Goal: Information Seeking & Learning: Learn about a topic

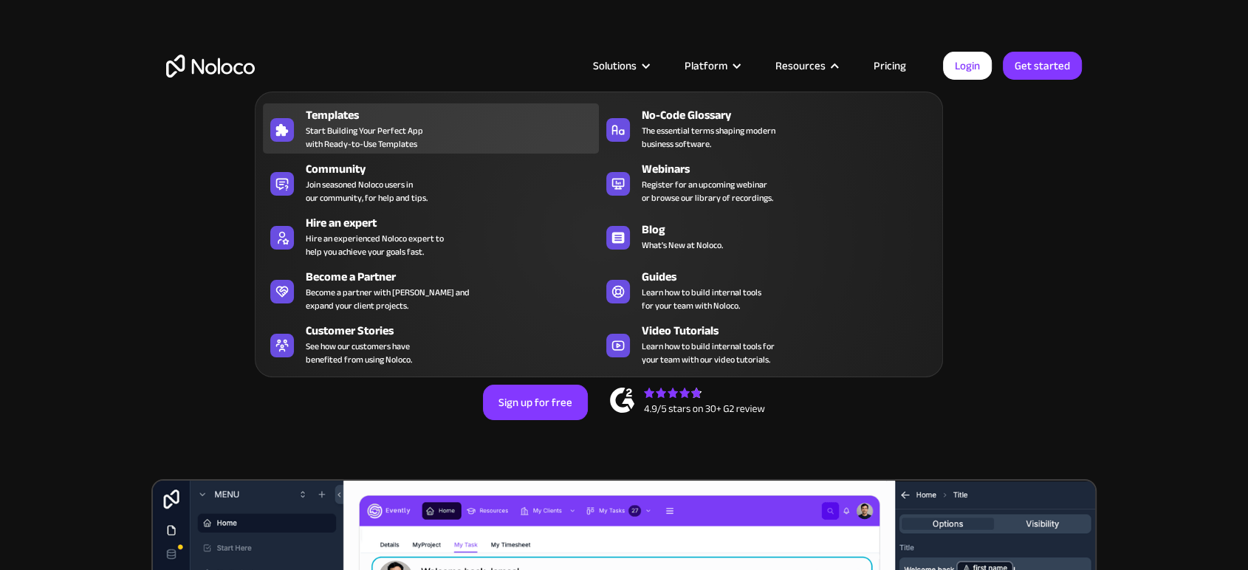
click at [376, 120] on div "Templates" at bounding box center [456, 115] width 300 height 18
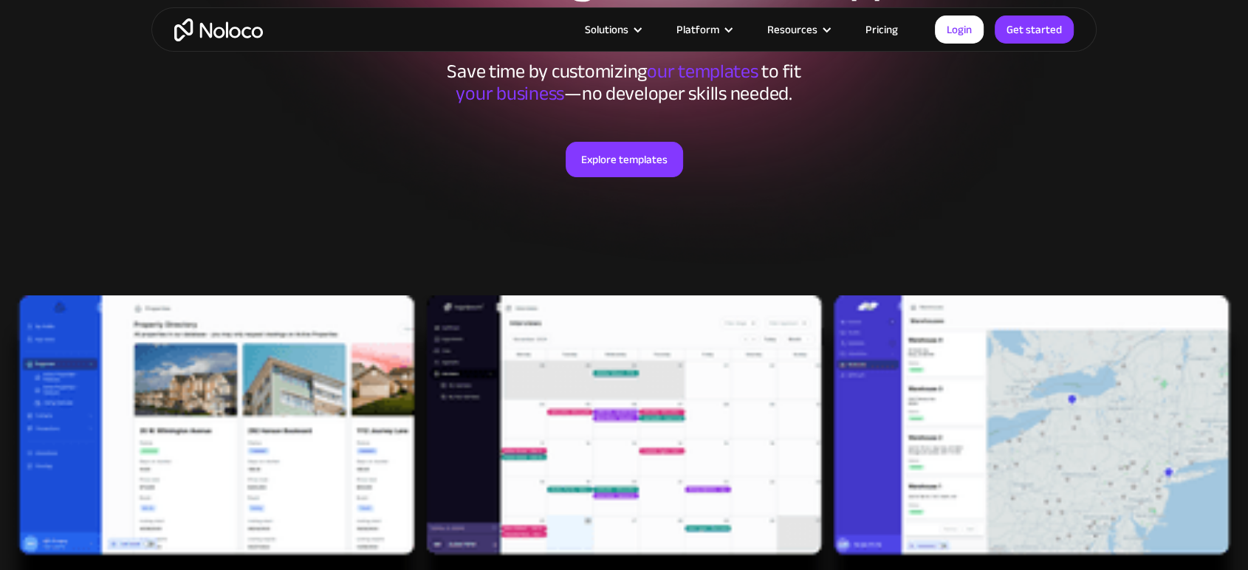
scroll to position [219, 0]
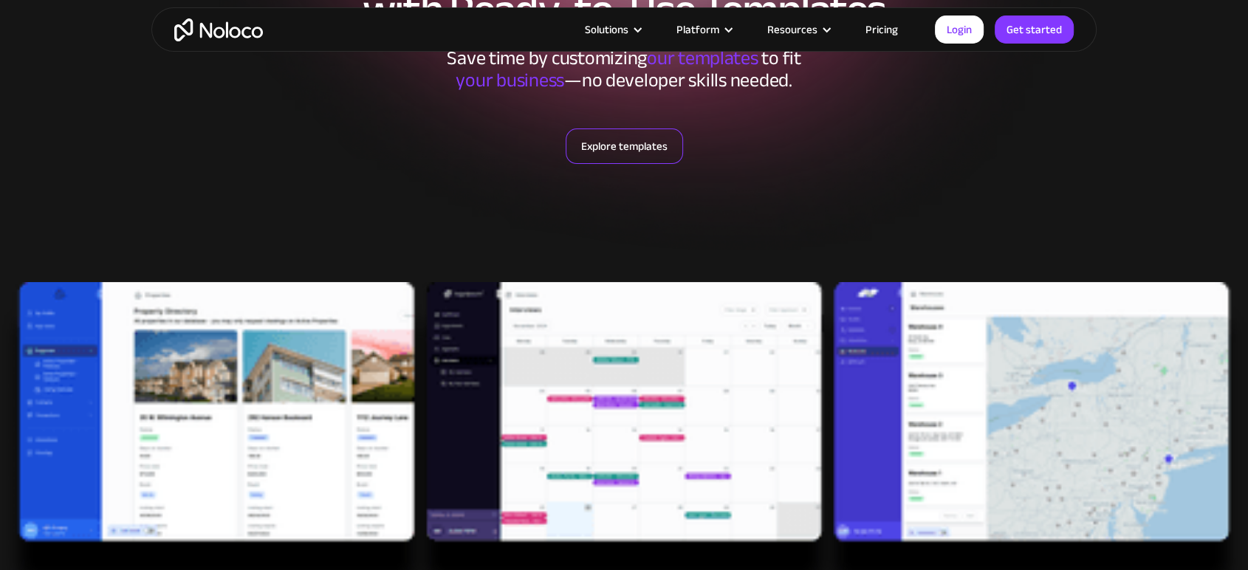
click at [602, 136] on link "Explore templates" at bounding box center [624, 146] width 117 height 35
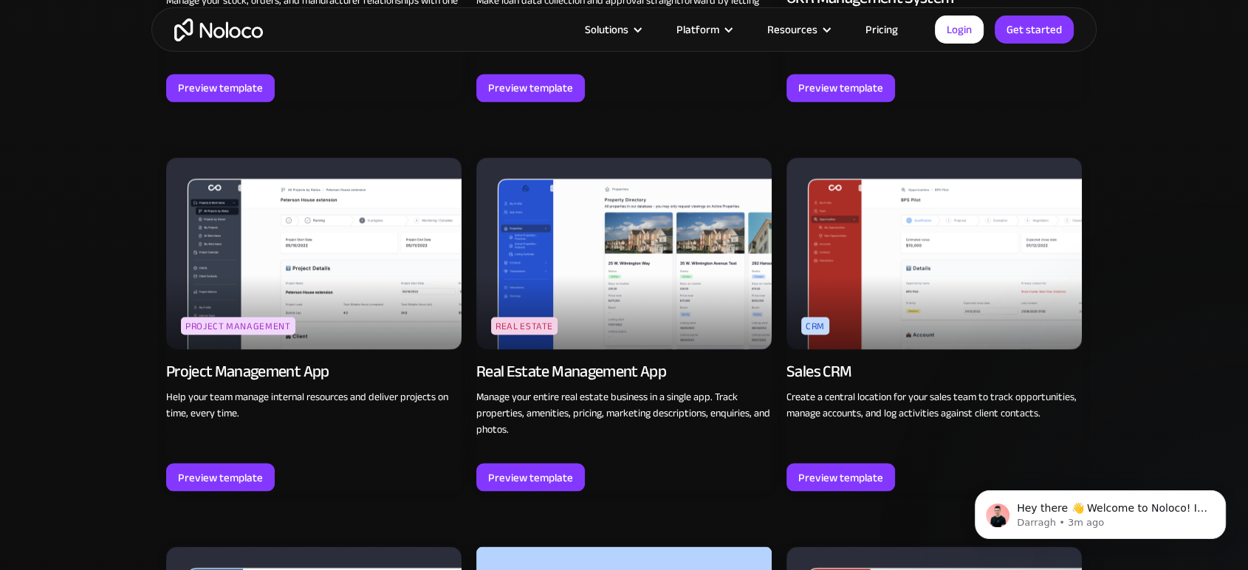
scroll to position [2587, 0]
